Goal: Information Seeking & Learning: Learn about a topic

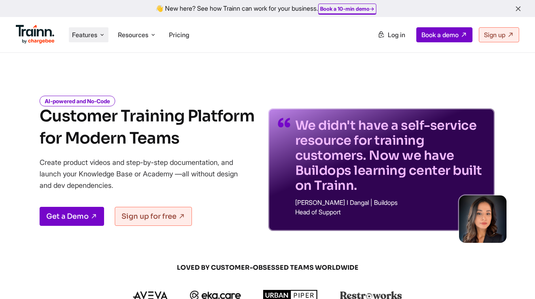
click at [77, 39] on span "Features" at bounding box center [84, 34] width 25 height 9
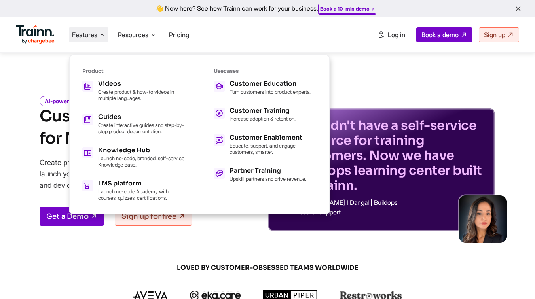
click at [47, 91] on div "AI-powered and No-Code Customer Training Platform for Modern Teams Create produ…" at bounding box center [267, 158] width 535 height 146
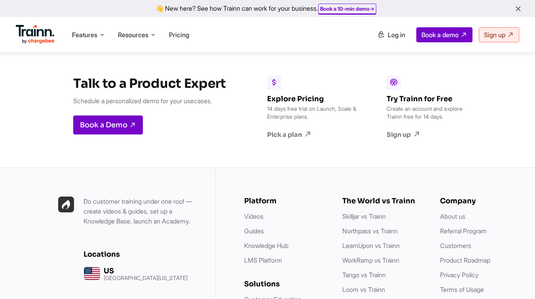
scroll to position [2348, 0]
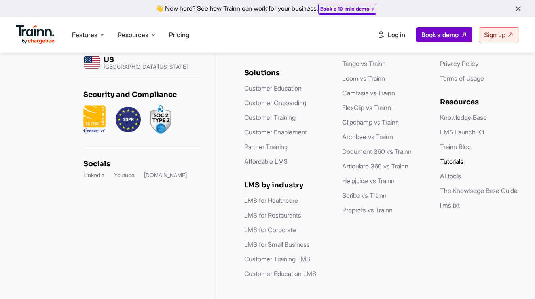
click at [450, 158] on link "Tutorials" at bounding box center [451, 162] width 23 height 8
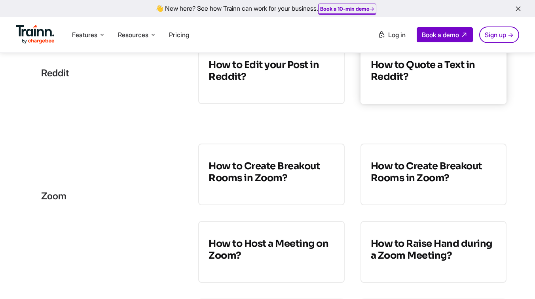
scroll to position [213, 0]
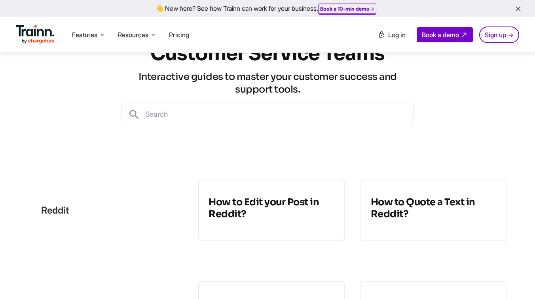
scroll to position [124, 0]
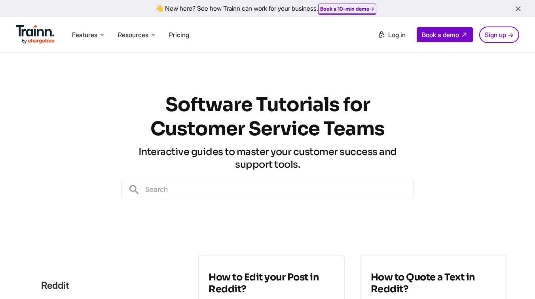
click at [209, 186] on input "text" at bounding box center [277, 189] width 273 height 20
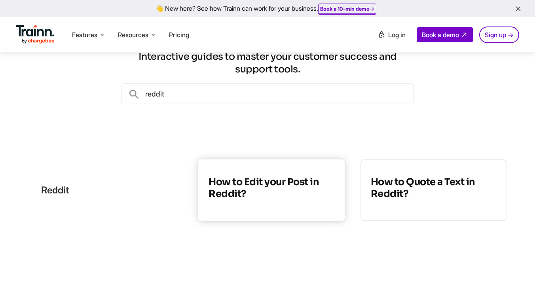
scroll to position [95, 0]
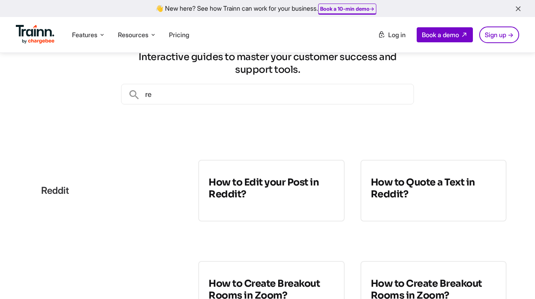
type input "r"
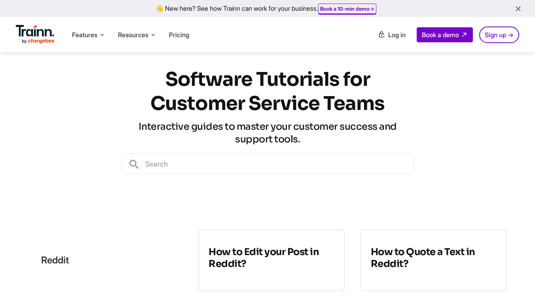
scroll to position [0, 0]
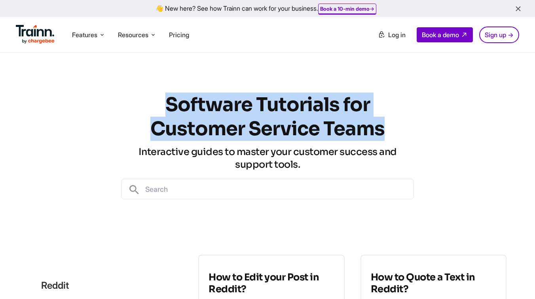
drag, startPoint x: 388, startPoint y: 131, endPoint x: 135, endPoint y: 104, distance: 254.8
click at [135, 104] on h1 "Software Tutorials for Customer Service Teams" at bounding box center [267, 117] width 293 height 48
click at [158, 97] on h1 "Software Tutorials for Customer Service Teams" at bounding box center [267, 117] width 293 height 48
drag, startPoint x: 158, startPoint y: 97, endPoint x: 361, endPoint y: 129, distance: 205.6
click at [361, 129] on h1 "Software Tutorials for Customer Service Teams" at bounding box center [267, 117] width 293 height 48
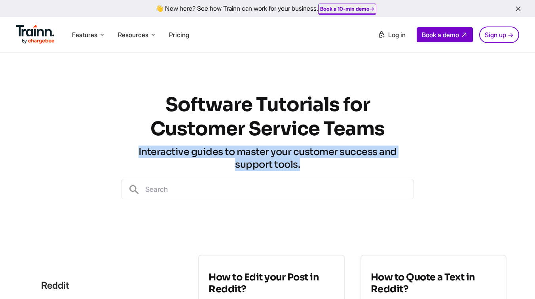
drag, startPoint x: 310, startPoint y: 165, endPoint x: 139, endPoint y: 152, distance: 172.3
click at [139, 152] on h3 "Interactive guides to master your customer success and support tools." at bounding box center [267, 158] width 293 height 25
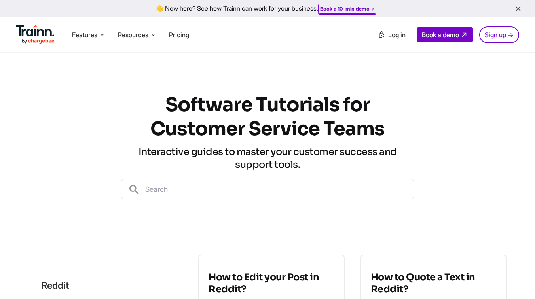
click at [169, 211] on div "Software Tutorials for Customer Service Teams Interactive guides to master your…" at bounding box center [267, 146] width 293 height 186
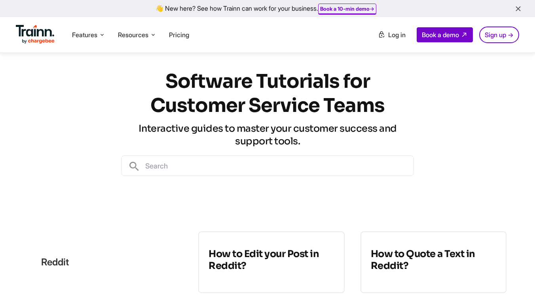
scroll to position [11, 0]
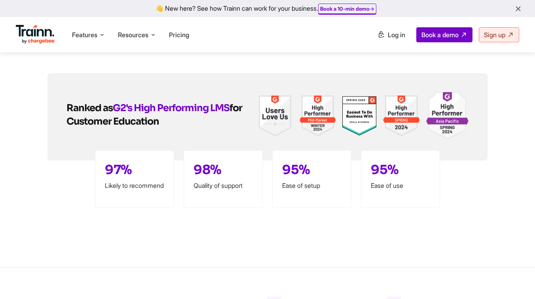
scroll to position [2365, 0]
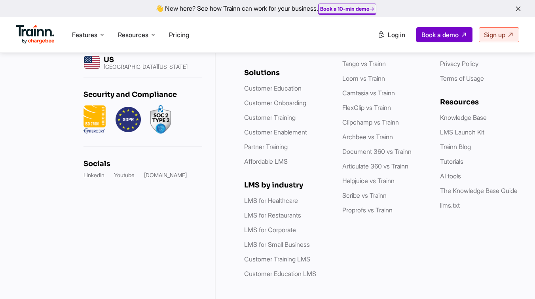
click at [450, 147] on ul "Knowledge Base LMS Launch Kit Trainn Blog Tutorials AI tools The Knowledge Base…" at bounding box center [481, 162] width 82 height 98
click at [450, 158] on link "Tutorials" at bounding box center [451, 162] width 23 height 8
